Goal: Task Accomplishment & Management: Use online tool/utility

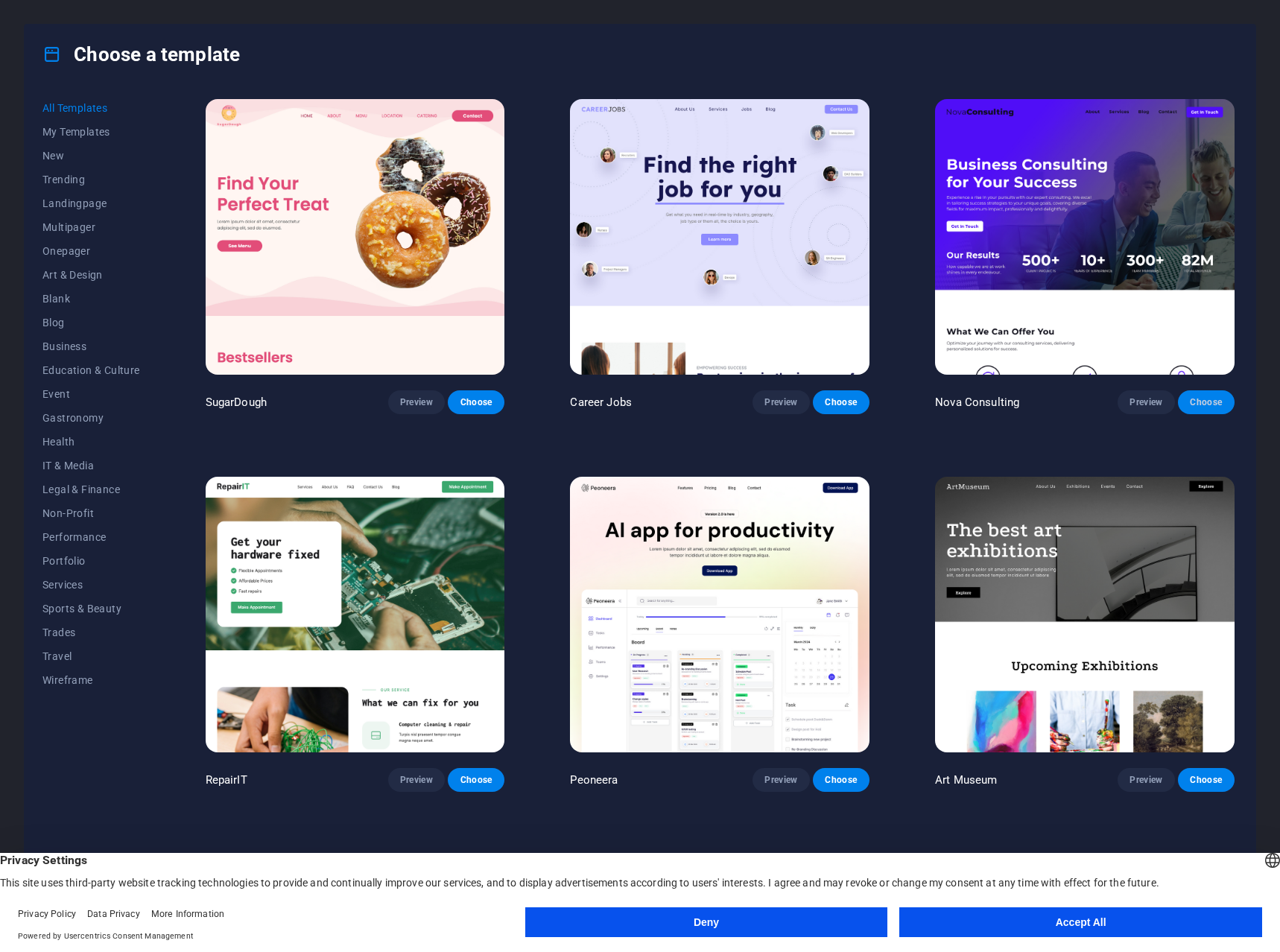
click at [1189, 400] on span "Choose" at bounding box center [1205, 402] width 32 height 12
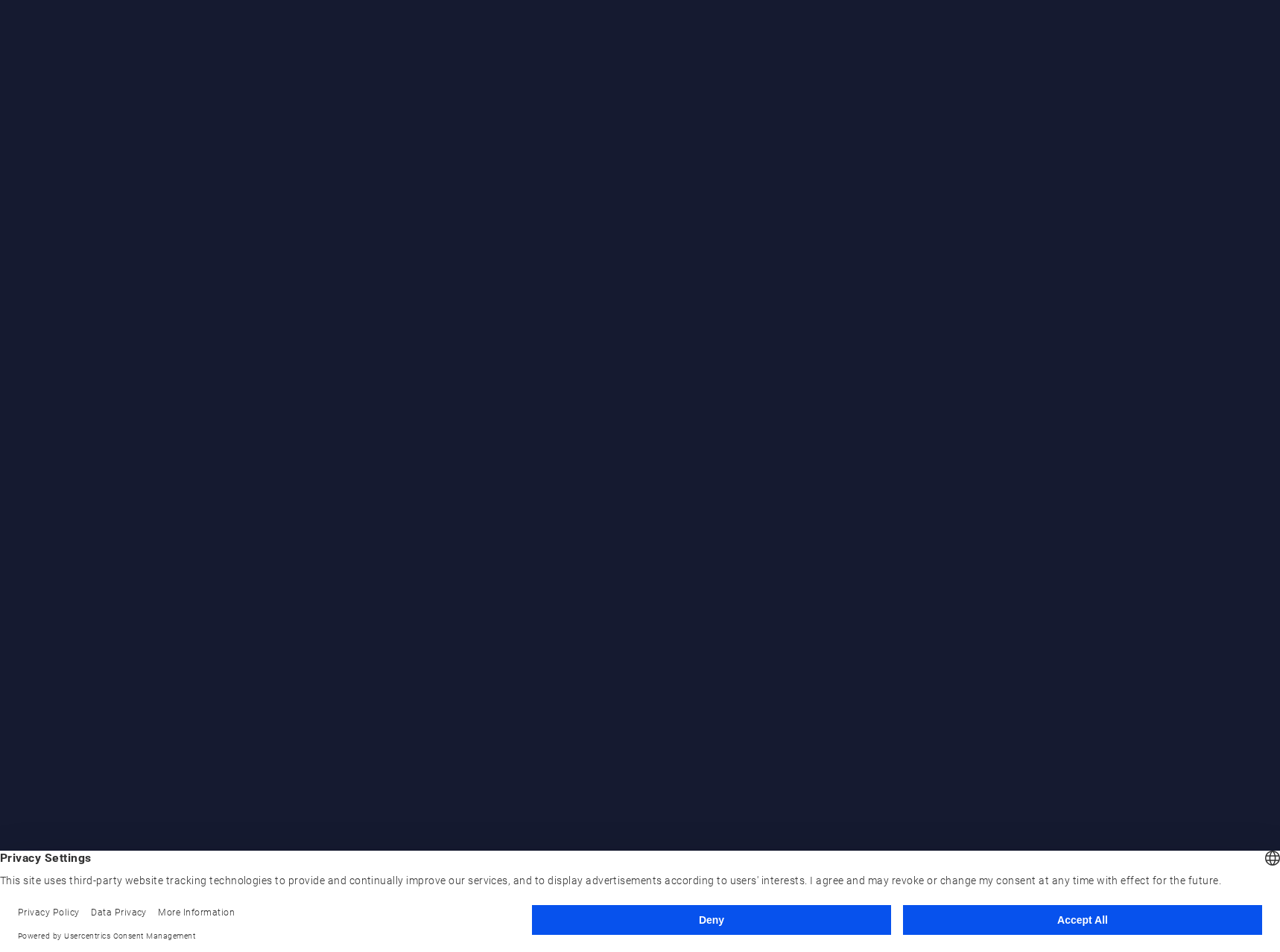
click at [976, 908] on button "Accept All" at bounding box center [1082, 920] width 359 height 30
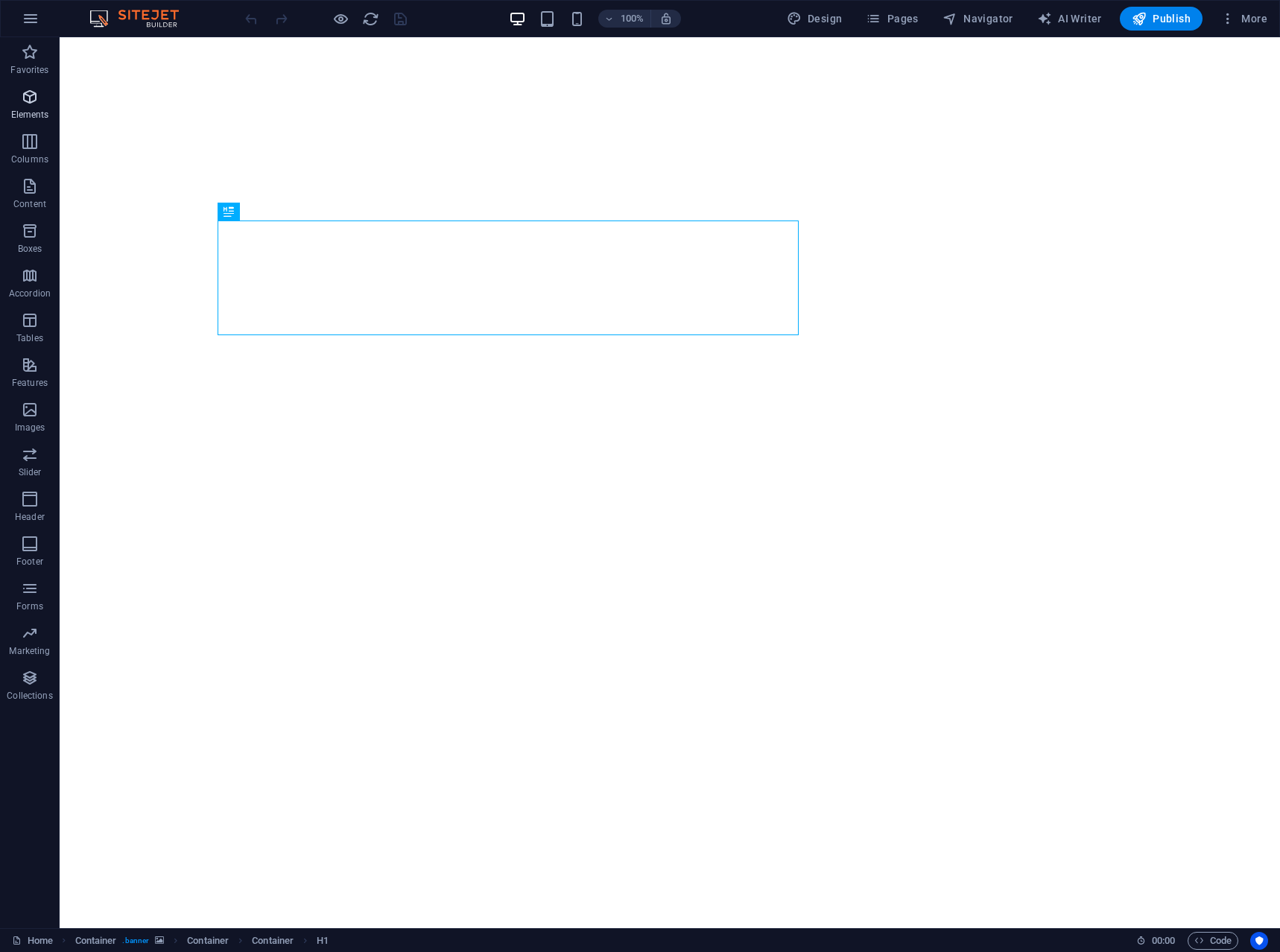
click at [31, 95] on icon "button" at bounding box center [30, 96] width 18 height 18
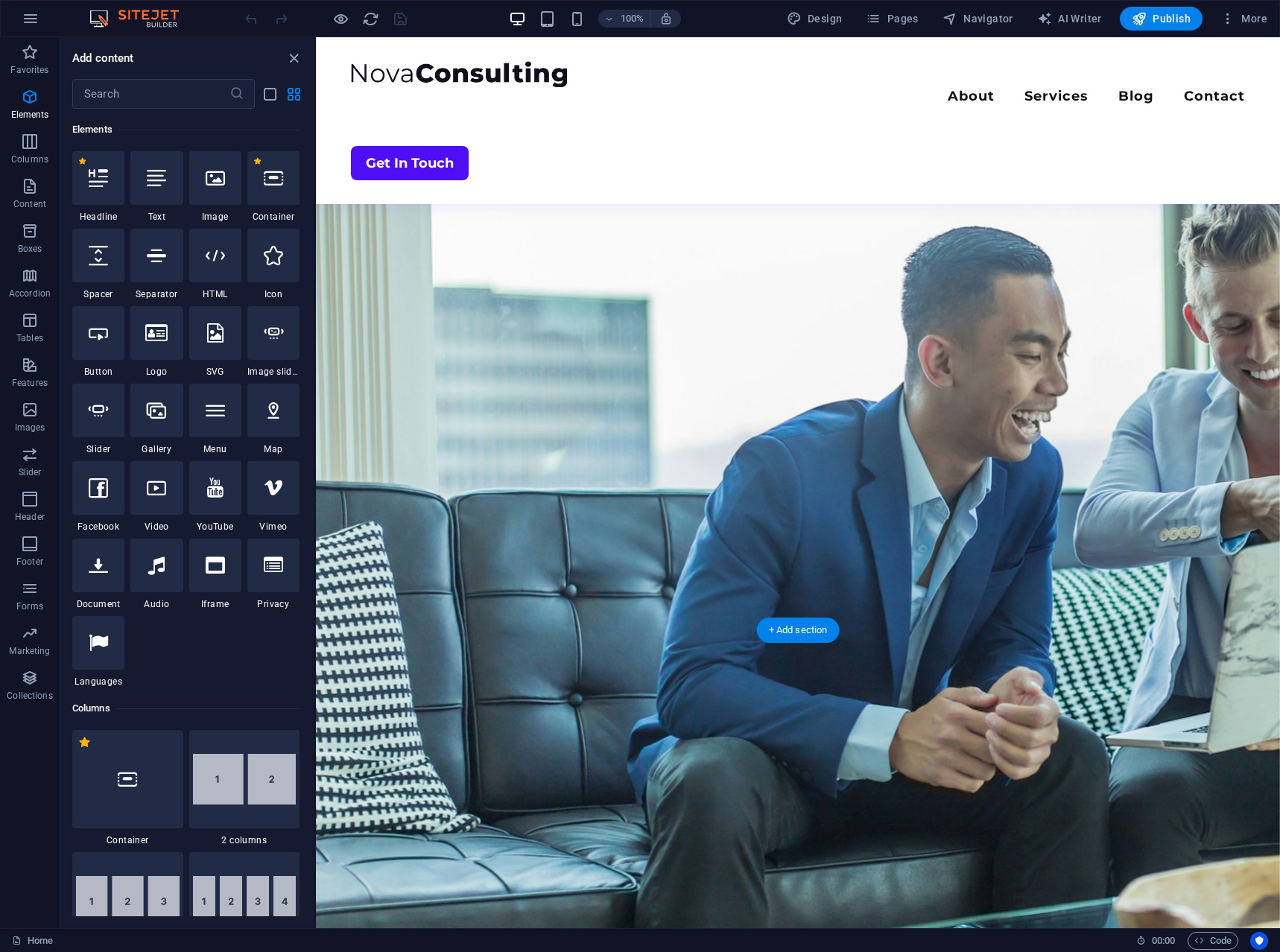
scroll to position [521, 0]
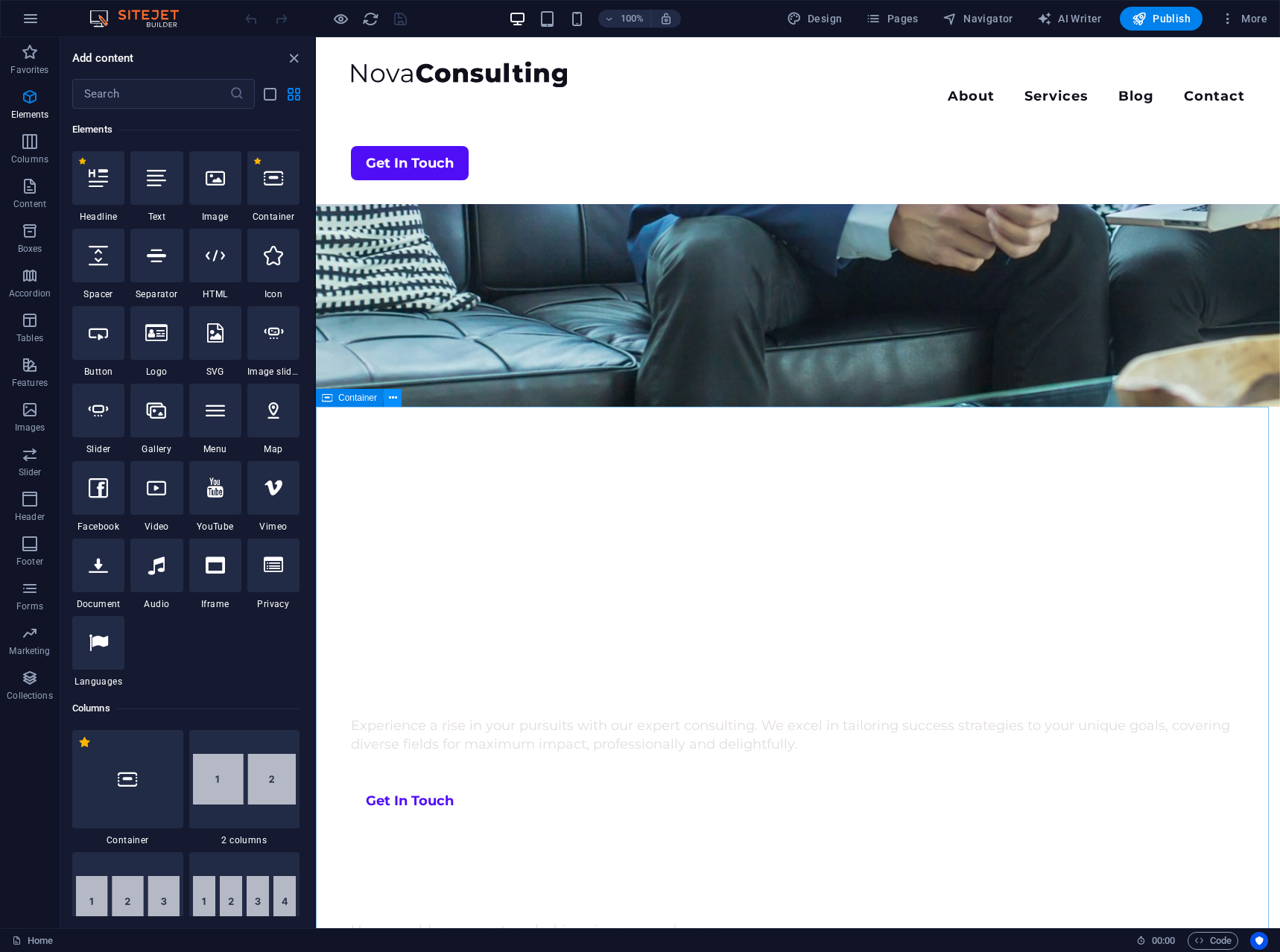
click at [385, 394] on button at bounding box center [393, 397] width 18 height 18
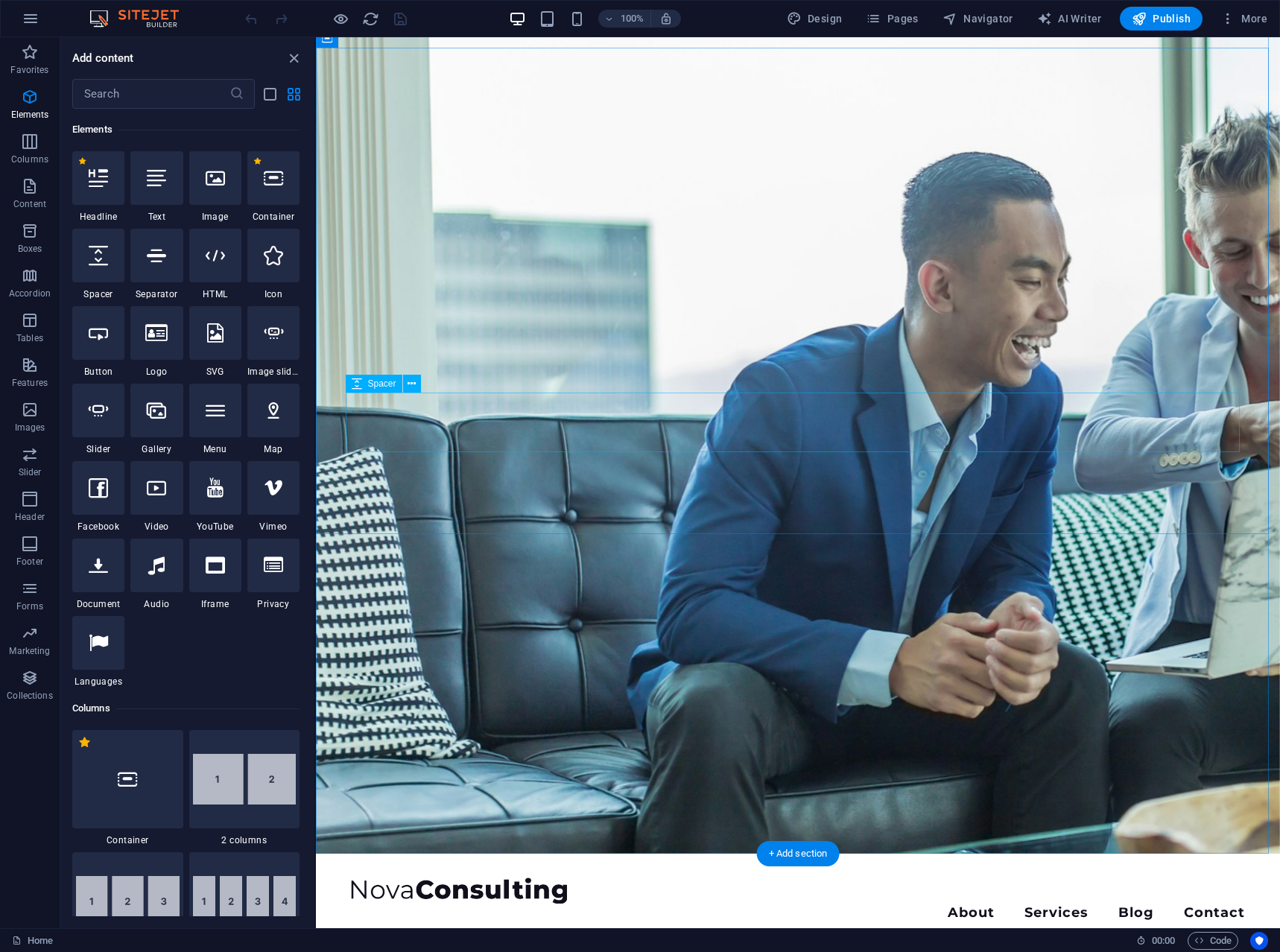
scroll to position [0, 0]
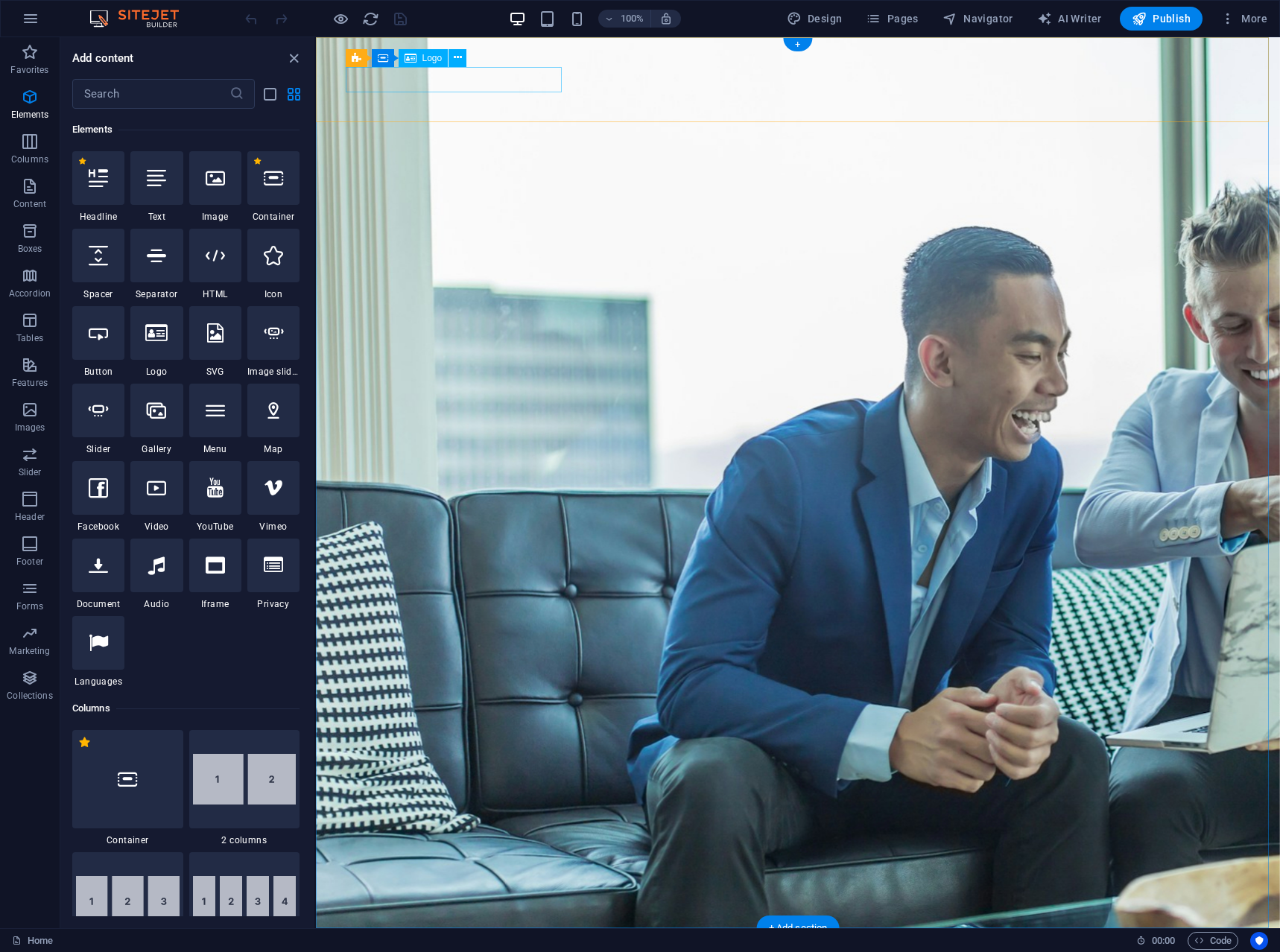
click at [456, 951] on div at bounding box center [798, 965] width 894 height 27
click at [422, 58] on span "Logo" at bounding box center [432, 58] width 20 height 9
click at [417, 59] on div "Logo" at bounding box center [423, 58] width 50 height 18
click at [461, 49] on button at bounding box center [457, 58] width 18 height 18
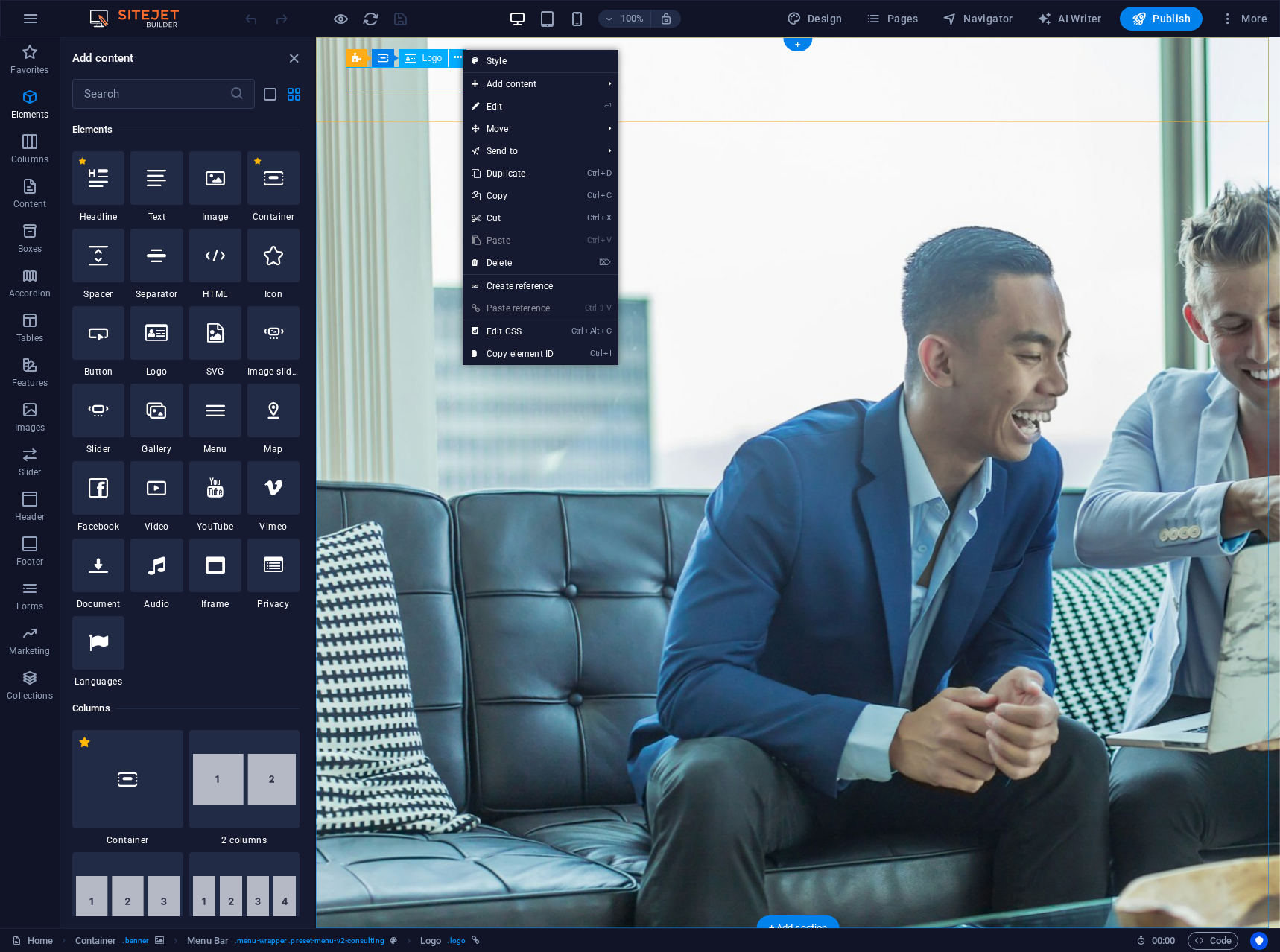
click at [419, 951] on div at bounding box center [798, 965] width 894 height 27
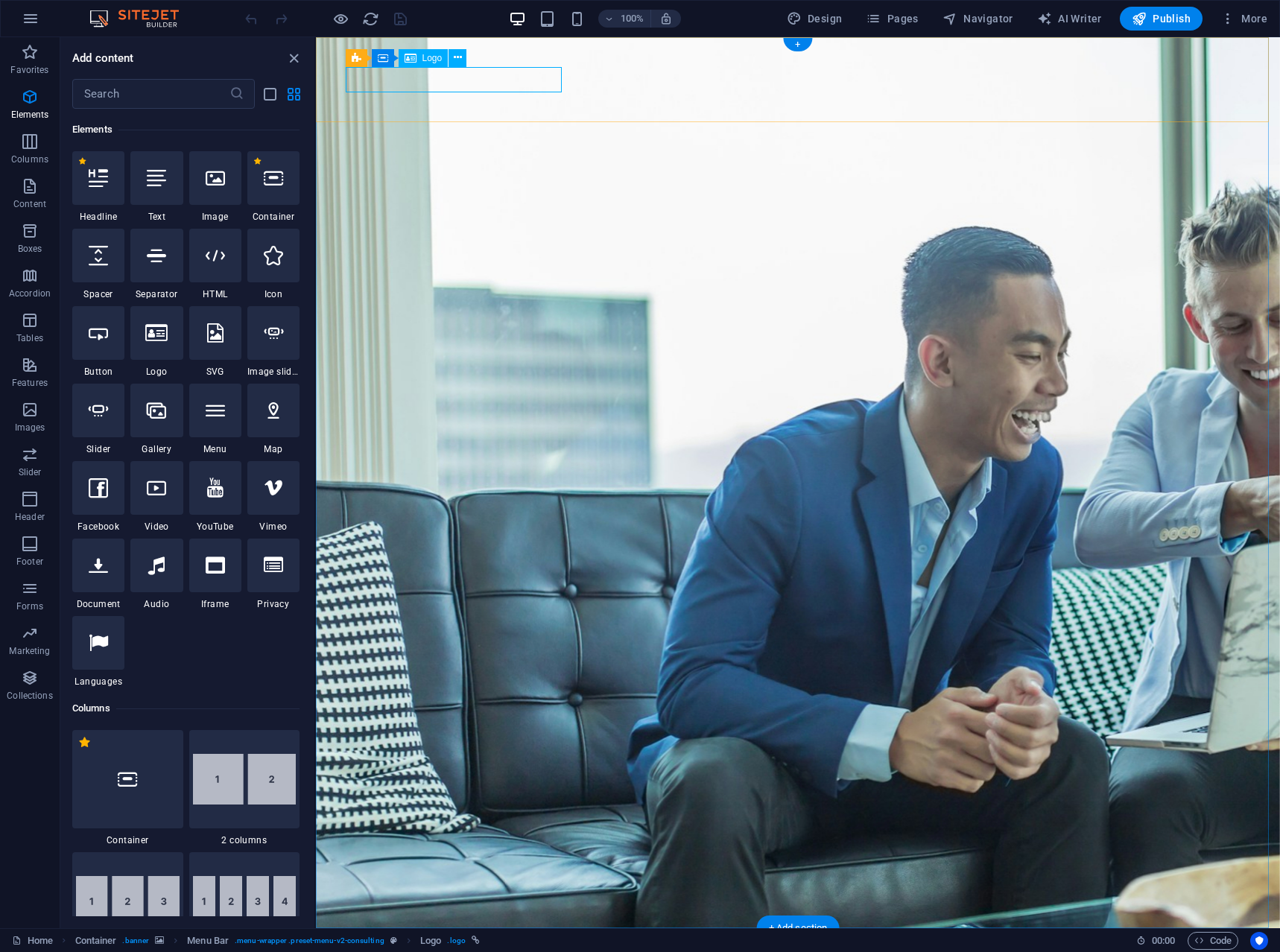
click at [381, 951] on div at bounding box center [798, 965] width 894 height 27
click at [495, 951] on div at bounding box center [798, 965] width 894 height 27
select select "px"
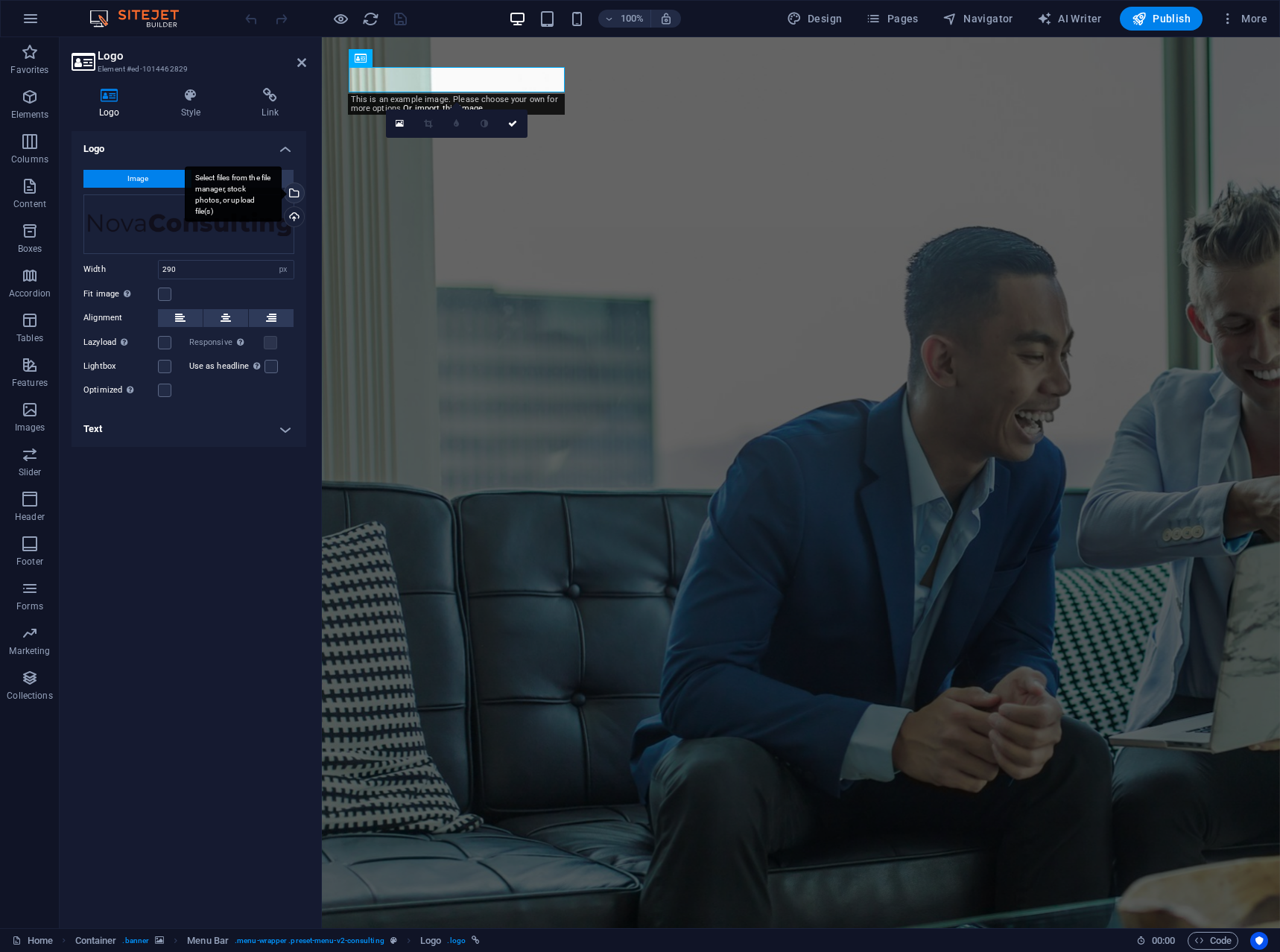
click at [296, 198] on div "Select files from the file manager, stock photos, or upload file(s)" at bounding box center [292, 194] width 23 height 23
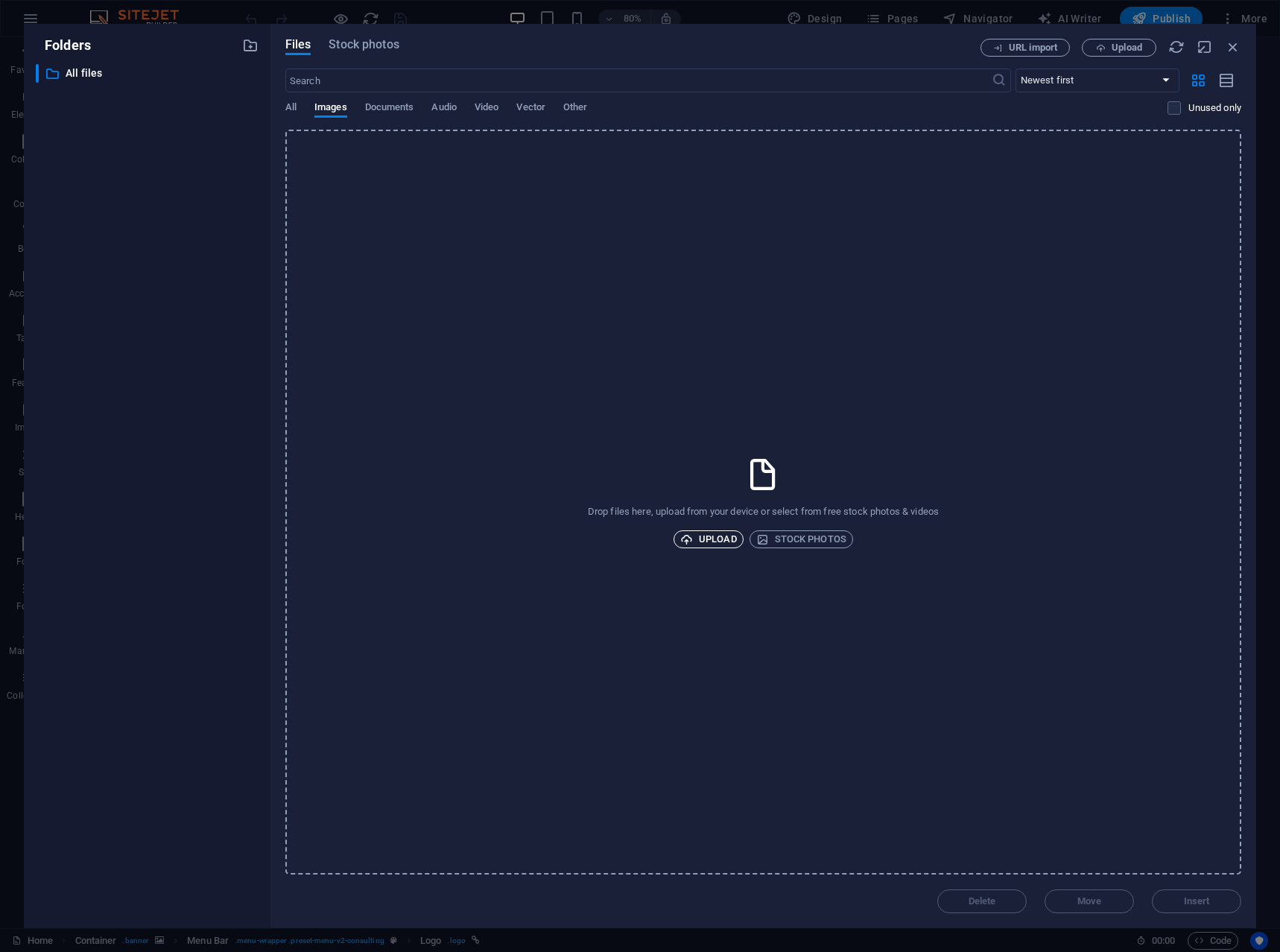
click at [689, 533] on icon "button" at bounding box center [686, 539] width 13 height 13
click at [720, 548] on span "Upload" at bounding box center [708, 539] width 57 height 18
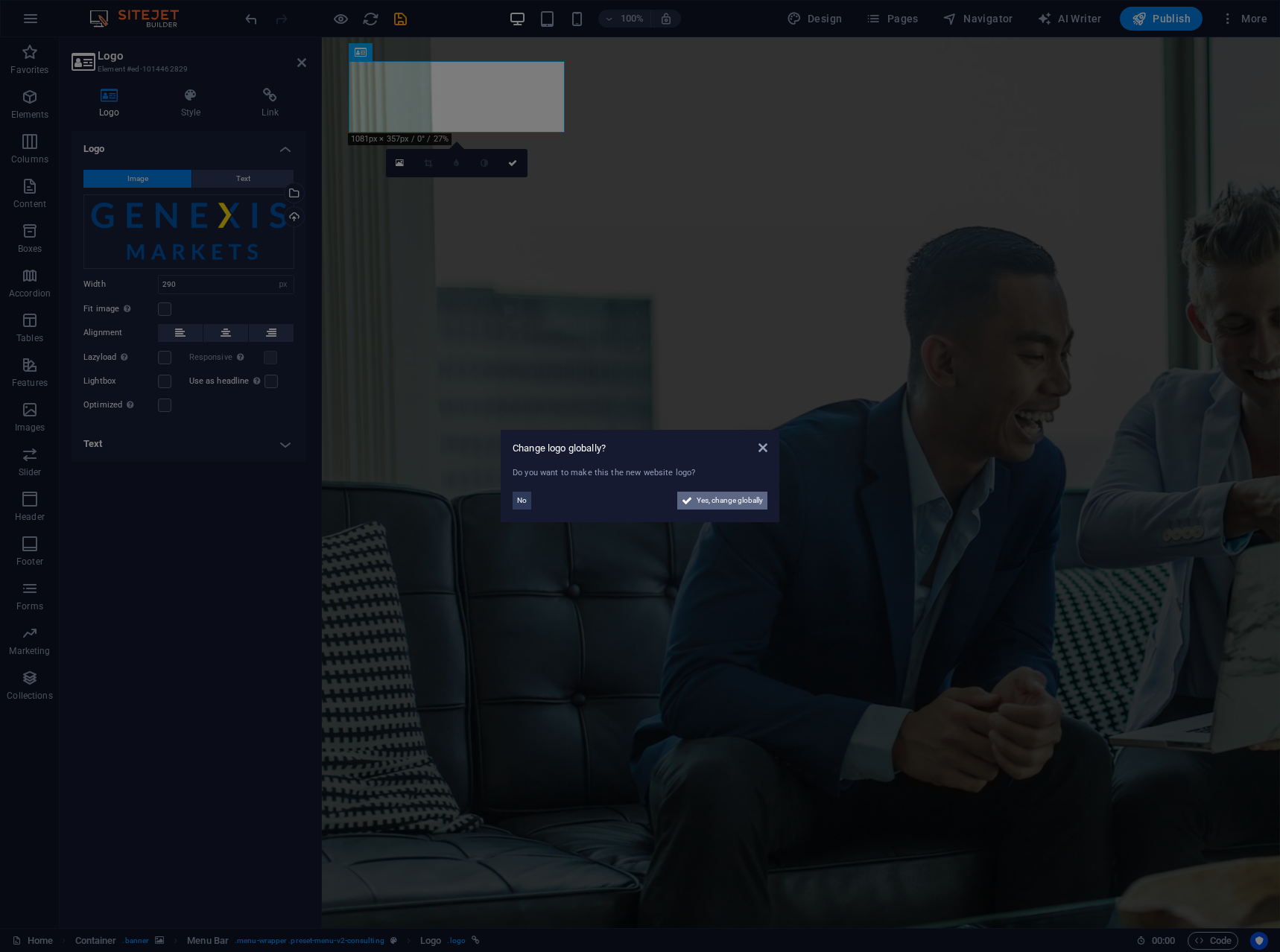
click at [716, 507] on span "Yes, change globally" at bounding box center [729, 501] width 66 height 18
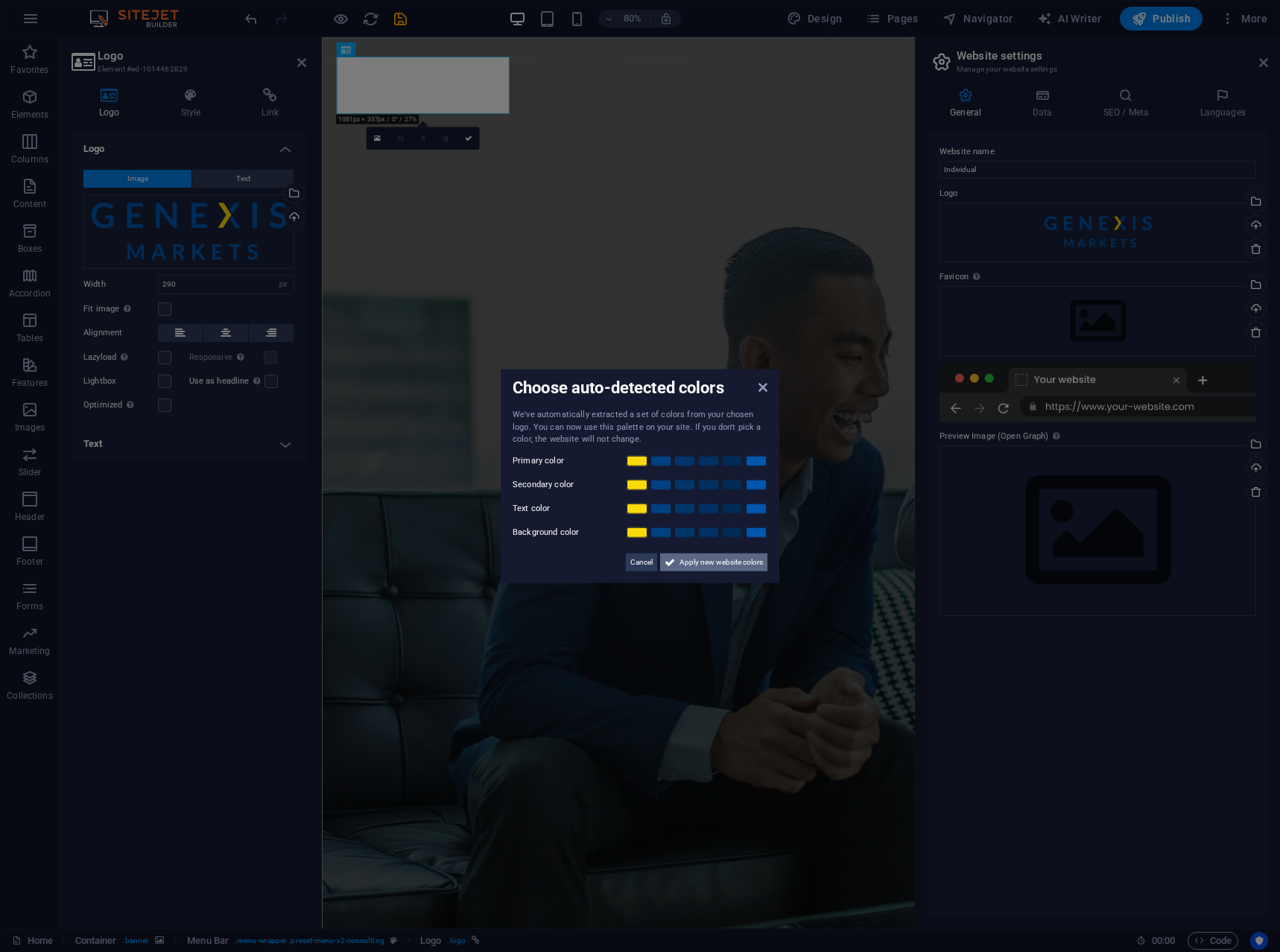
click at [701, 564] on span "Apply new website colors" at bounding box center [721, 562] width 84 height 18
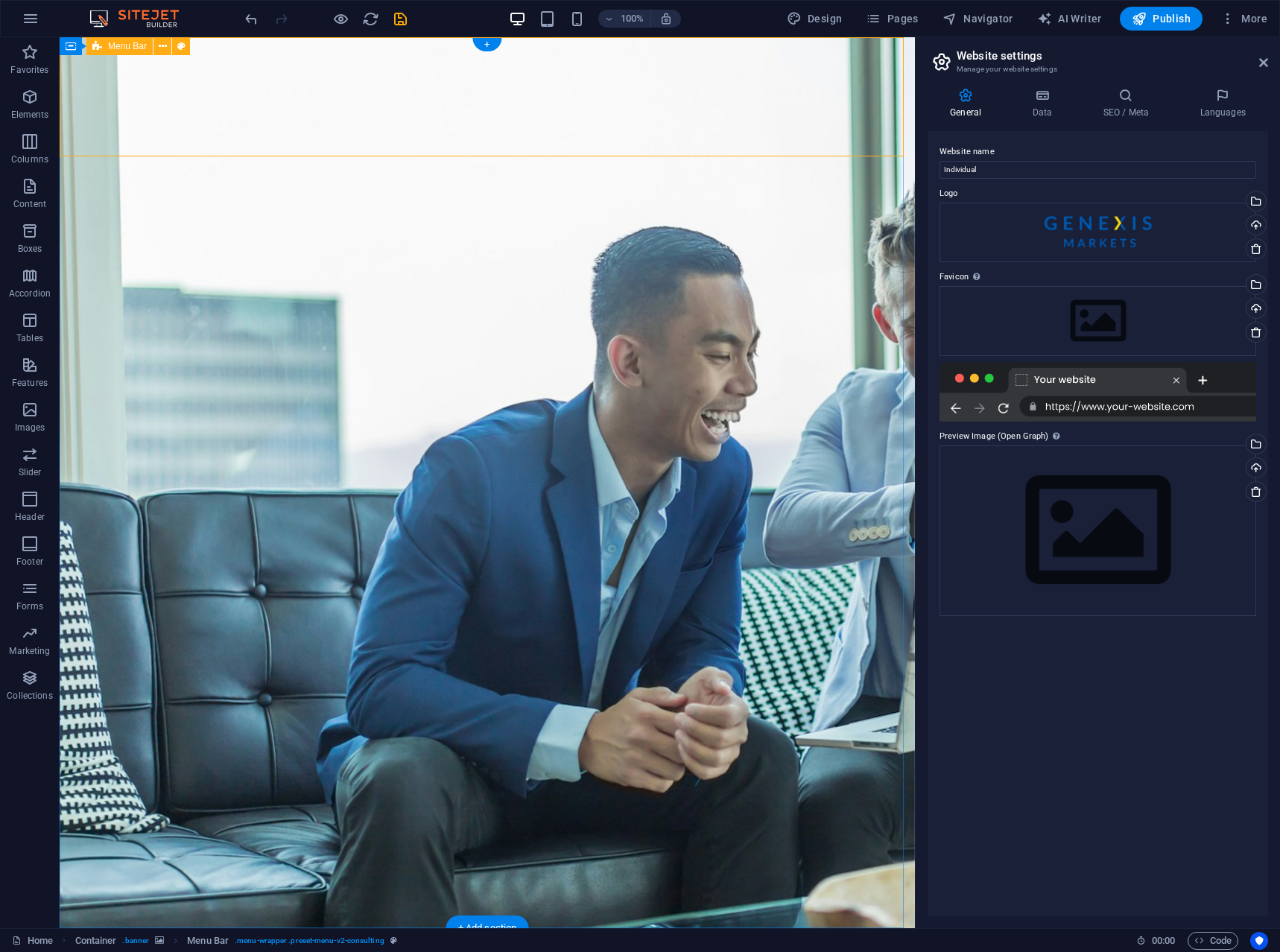
click at [73, 44] on icon at bounding box center [71, 46] width 11 height 18
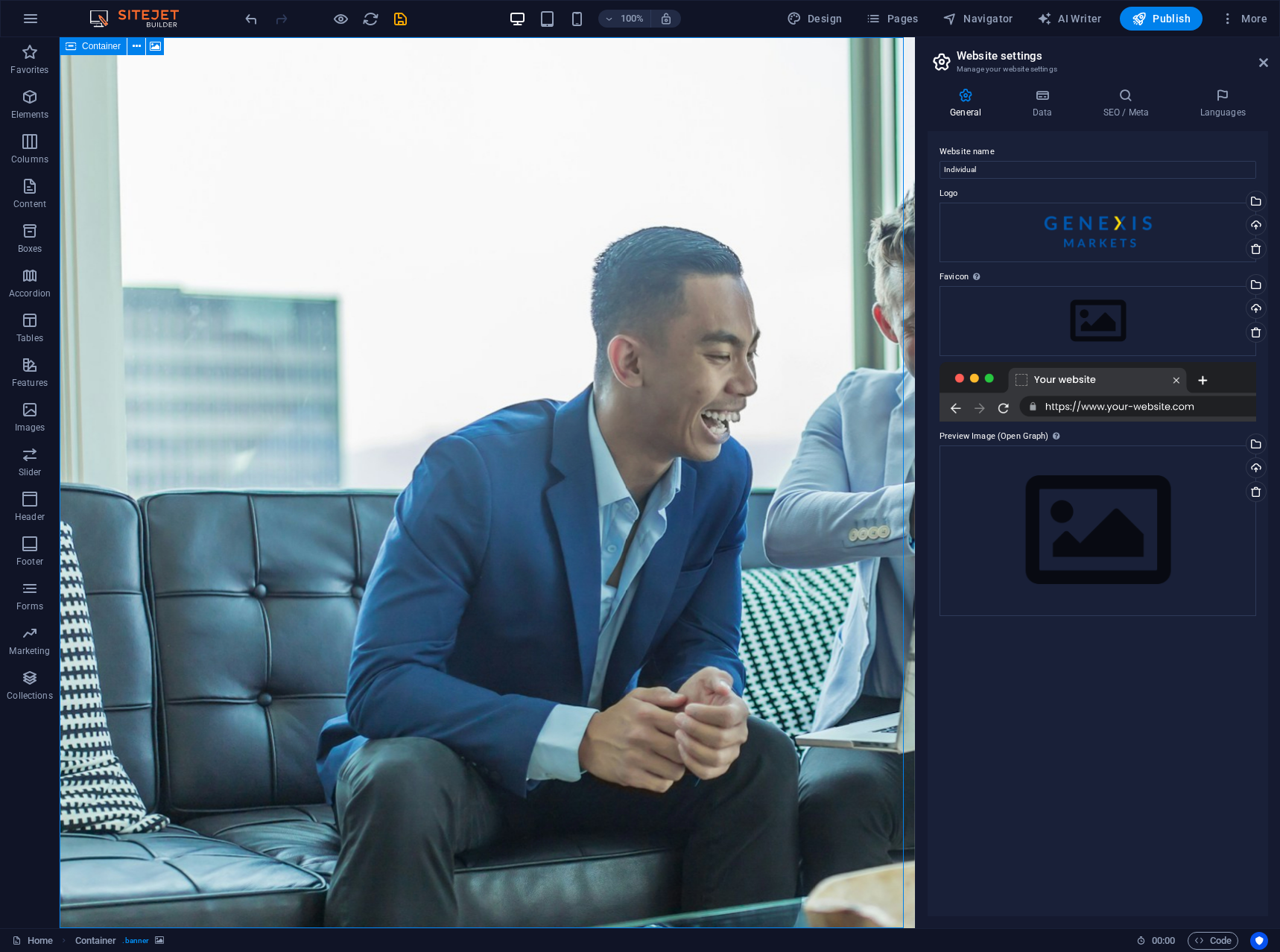
click at [73, 44] on icon at bounding box center [71, 46] width 11 height 18
